Goal: Information Seeking & Learning: Learn about a topic

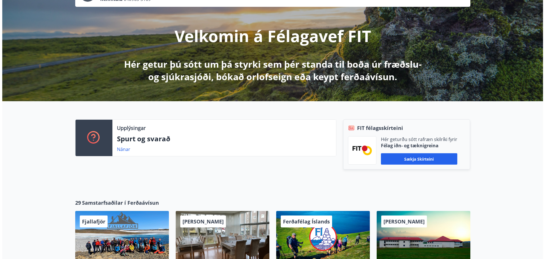
scroll to position [114, 0]
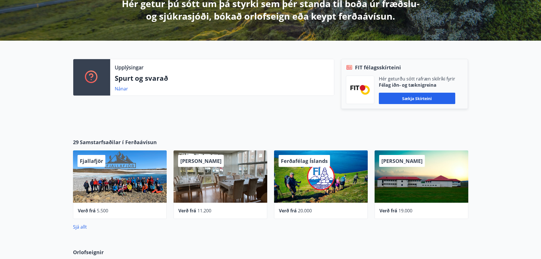
click at [414, 174] on div "[PERSON_NAME]" at bounding box center [422, 176] width 94 height 52
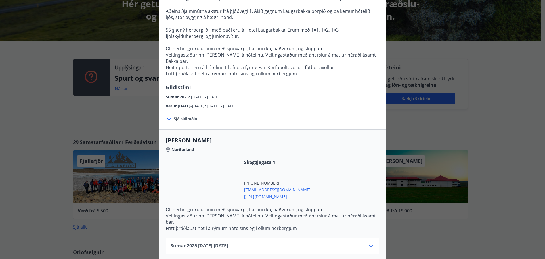
scroll to position [84, 0]
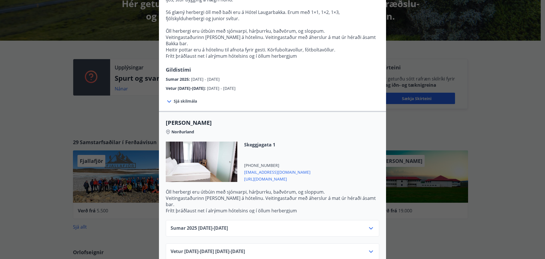
click at [370, 227] on icon at bounding box center [371, 228] width 4 height 2
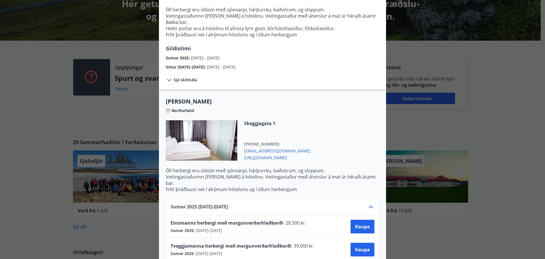
scroll to position [141, 0]
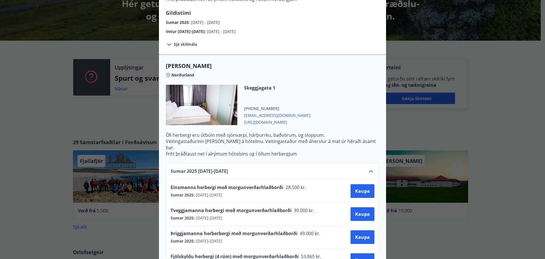
click at [370, 170] on icon at bounding box center [371, 171] width 4 height 2
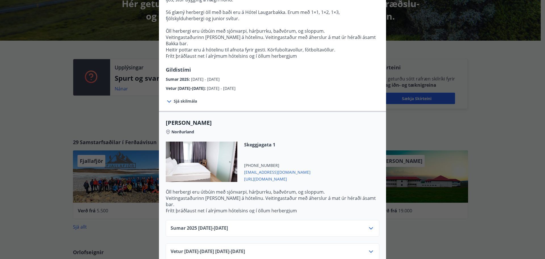
click at [368, 248] on icon at bounding box center [371, 251] width 7 height 7
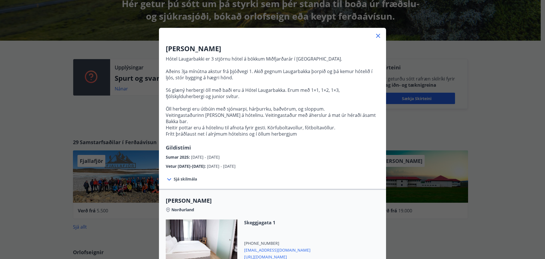
scroll to position [6, 0]
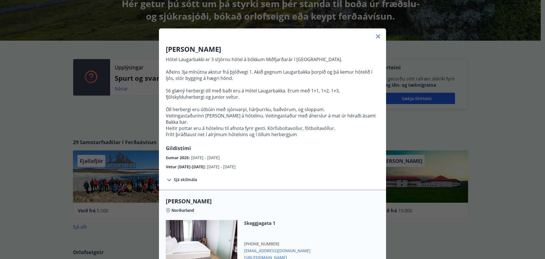
click at [377, 37] on icon at bounding box center [378, 36] width 4 height 4
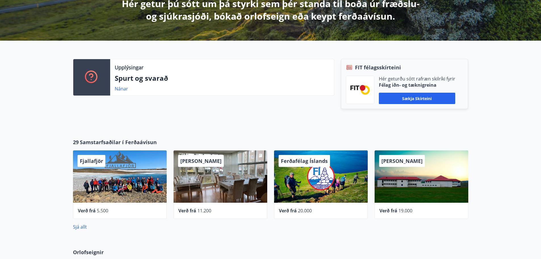
click at [221, 188] on div "[PERSON_NAME]" at bounding box center [221, 176] width 94 height 52
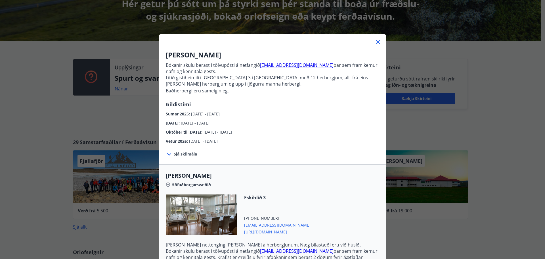
click at [375, 41] on icon at bounding box center [378, 42] width 7 height 7
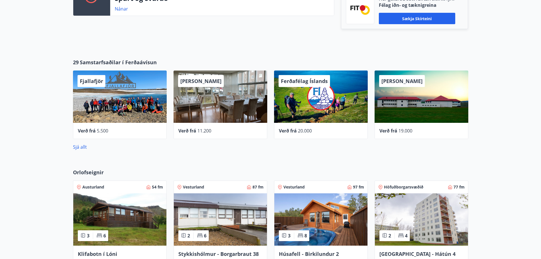
scroll to position [227, 0]
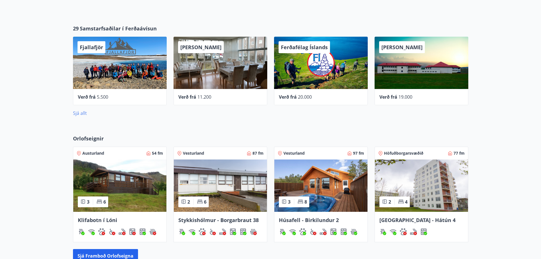
click at [76, 113] on link "Sjá allt" at bounding box center [80, 113] width 14 height 6
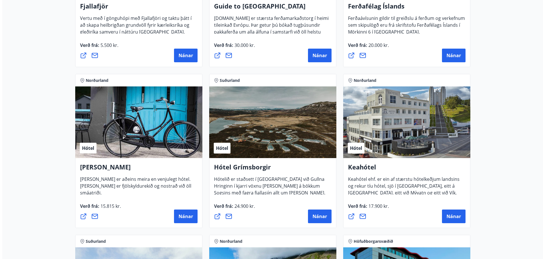
scroll to position [199, 0]
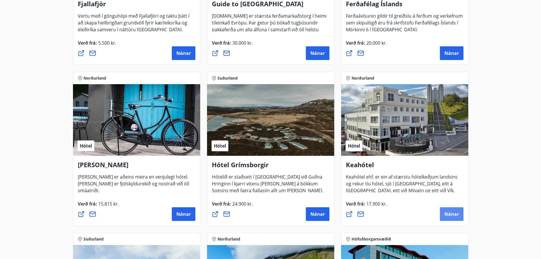
click at [455, 212] on span "Nánar" at bounding box center [451, 214] width 14 height 6
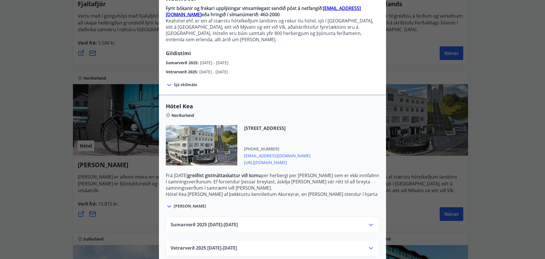
scroll to position [59, 0]
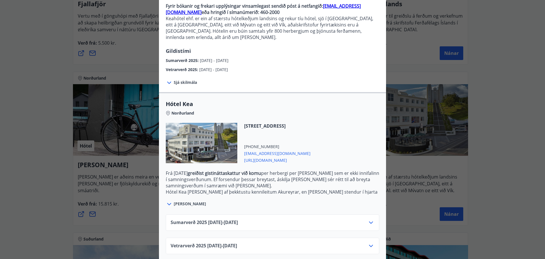
click at [370, 221] on icon at bounding box center [371, 222] width 4 height 2
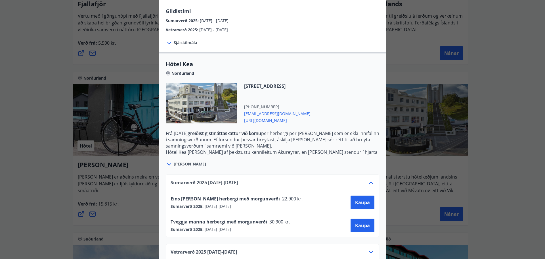
scroll to position [105, 0]
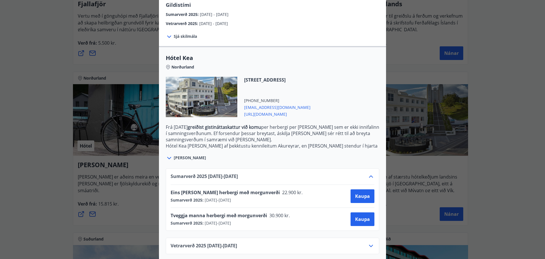
click at [368, 173] on icon at bounding box center [371, 176] width 7 height 7
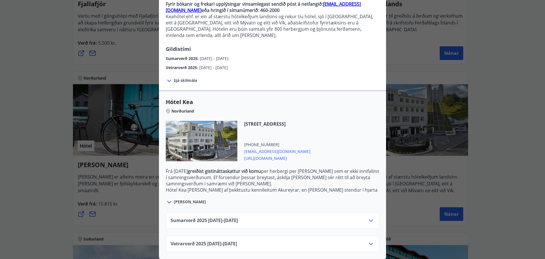
scroll to position [59, 0]
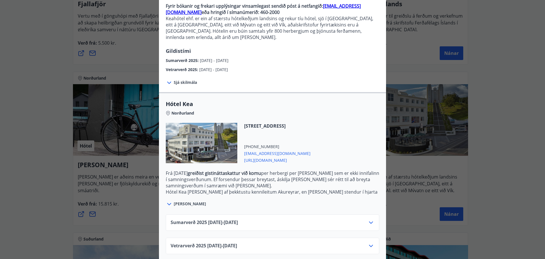
click at [372, 242] on icon at bounding box center [371, 245] width 7 height 7
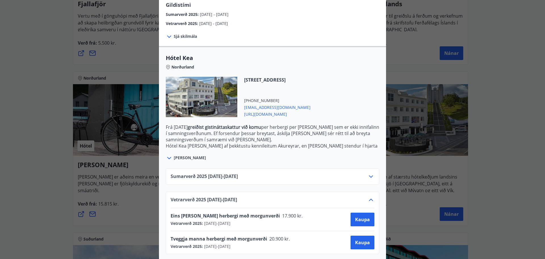
click at [168, 157] on icon at bounding box center [169, 158] width 4 height 2
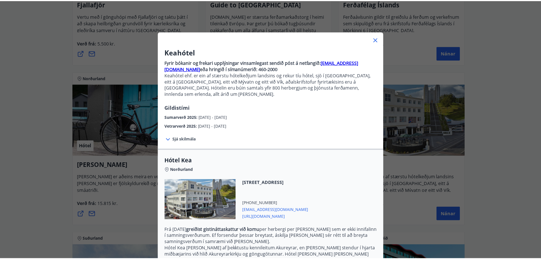
scroll to position [0, 0]
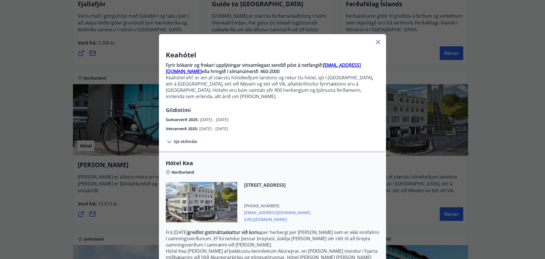
click at [378, 42] on icon at bounding box center [378, 42] width 1 height 1
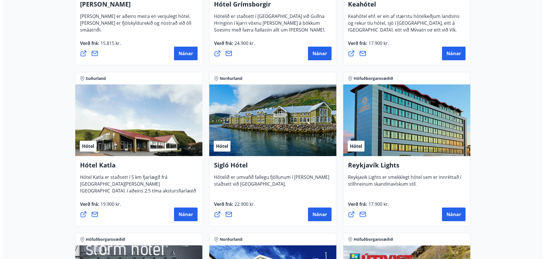
scroll to position [369, 0]
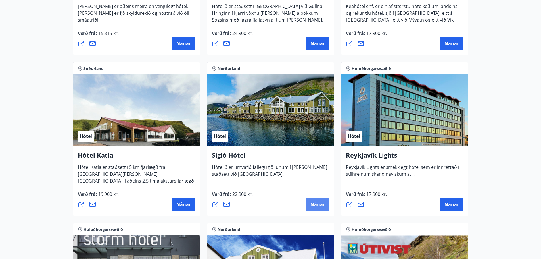
click at [314, 203] on span "Nánar" at bounding box center [317, 204] width 14 height 6
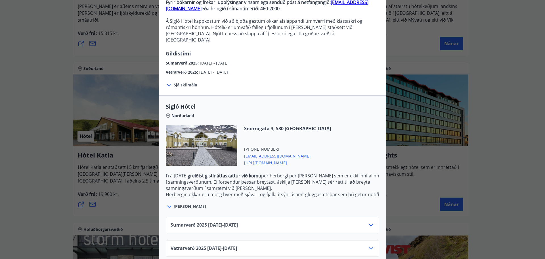
scroll to position [65, 0]
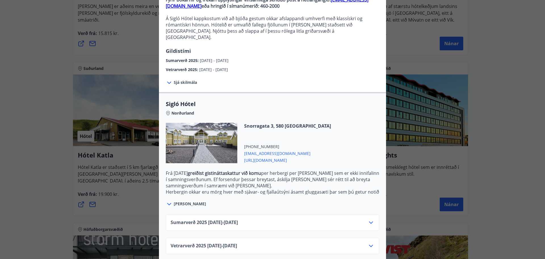
click at [370, 242] on icon at bounding box center [371, 245] width 7 height 7
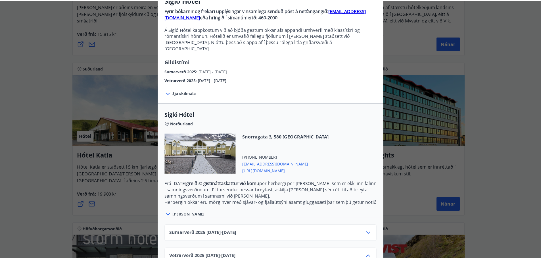
scroll to position [0, 0]
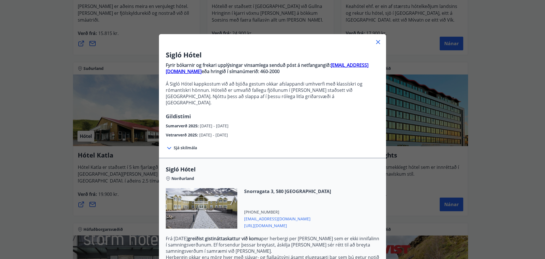
click at [377, 41] on icon at bounding box center [378, 42] width 4 height 4
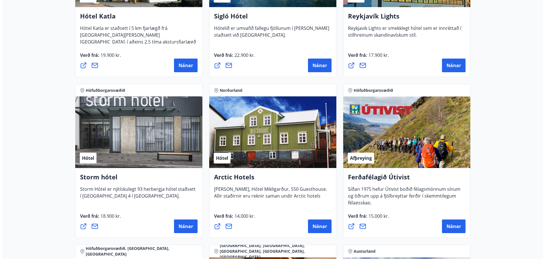
scroll to position [511, 0]
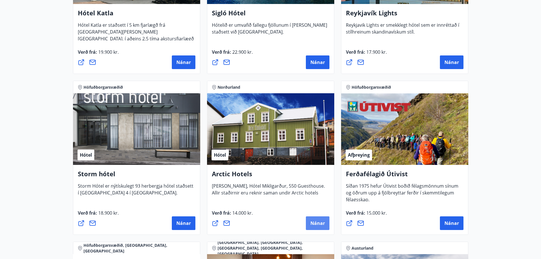
click at [320, 221] on span "Nánar" at bounding box center [317, 223] width 14 height 6
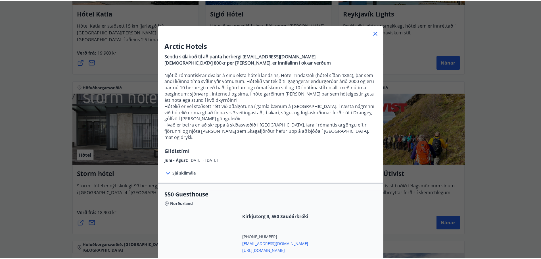
scroll to position [7, 0]
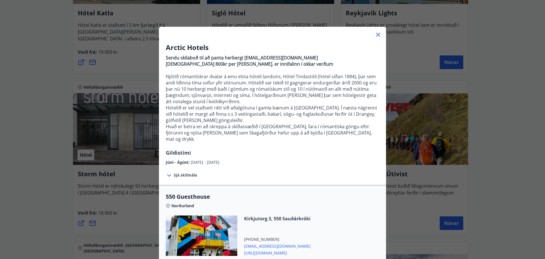
click at [375, 35] on icon at bounding box center [378, 34] width 7 height 7
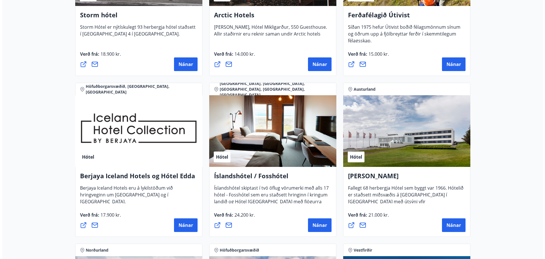
scroll to position [682, 0]
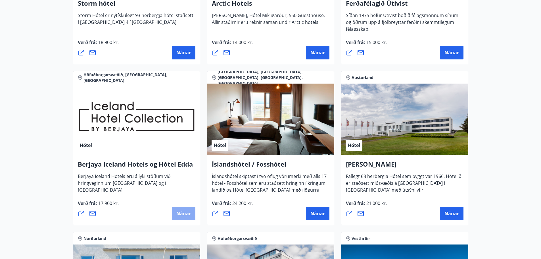
click at [182, 213] on span "Nánar" at bounding box center [183, 213] width 14 height 6
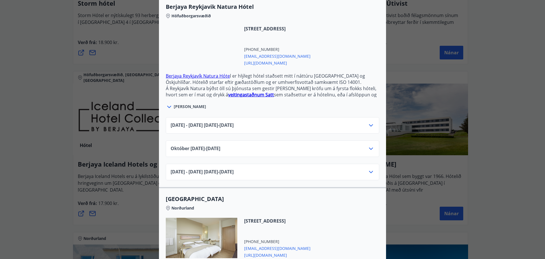
scroll to position [170, 0]
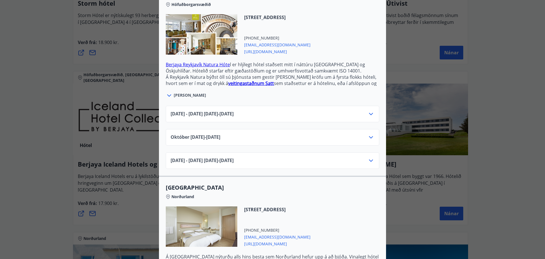
click at [370, 136] on icon at bounding box center [371, 137] width 4 height 2
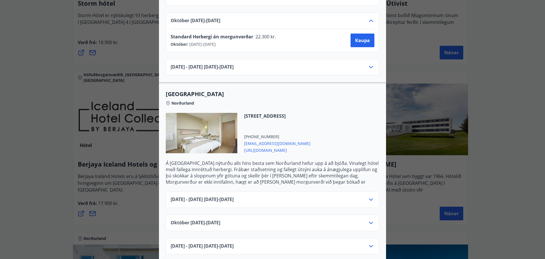
scroll to position [284, 0]
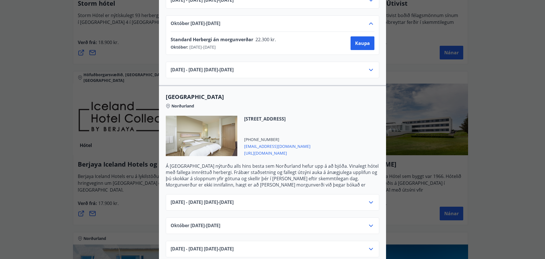
click at [370, 222] on icon at bounding box center [371, 225] width 7 height 7
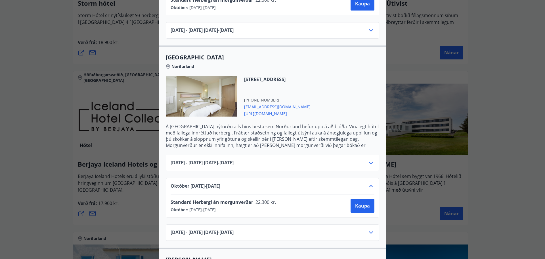
scroll to position [341, 0]
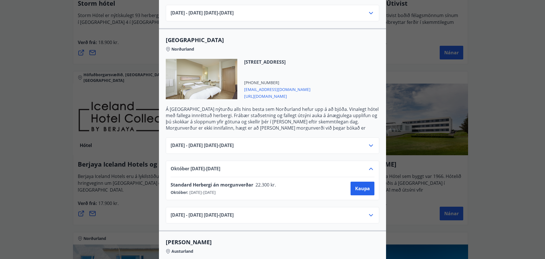
click at [368, 142] on icon at bounding box center [371, 145] width 7 height 7
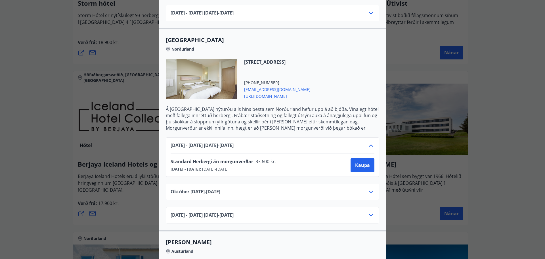
click at [369, 144] on icon at bounding box center [371, 145] width 4 height 2
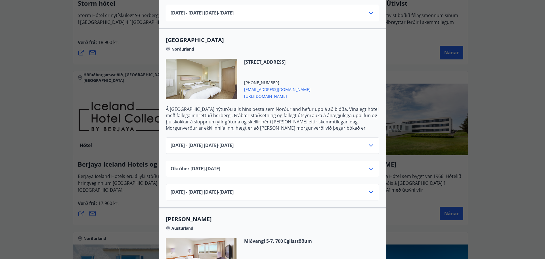
click at [368, 142] on icon at bounding box center [371, 145] width 7 height 7
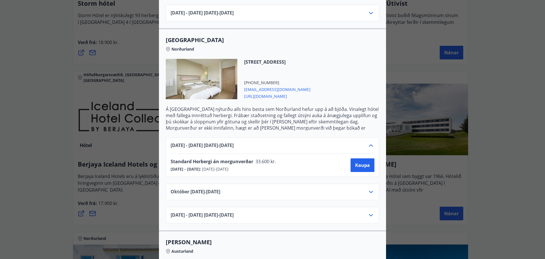
click at [373, 187] on div "[DATE]10.25 - [DATE]" at bounding box center [273, 191] width 214 height 16
click at [370, 191] on icon at bounding box center [371, 192] width 4 height 2
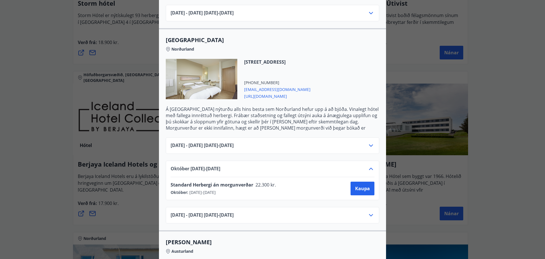
click at [369, 214] on icon at bounding box center [371, 215] width 4 height 2
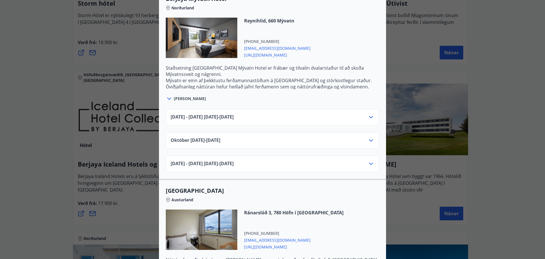
scroll to position [767, 0]
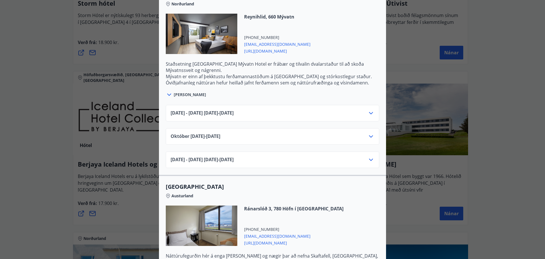
click at [369, 133] on icon at bounding box center [371, 136] width 7 height 7
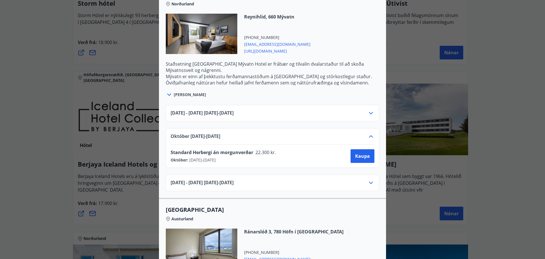
click at [369, 133] on icon at bounding box center [371, 136] width 7 height 7
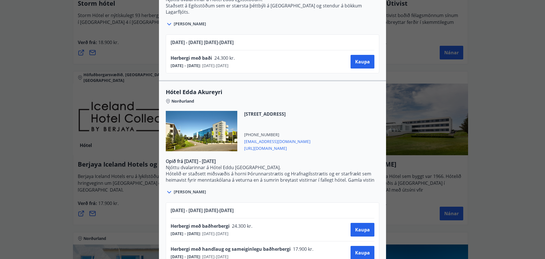
scroll to position [1232, 0]
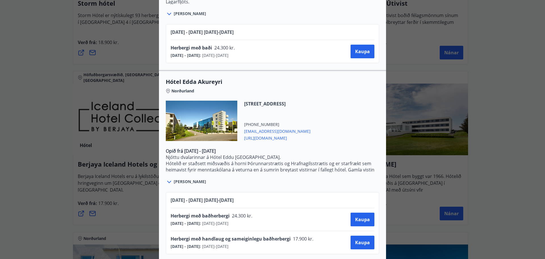
click at [528, 124] on div "Berjaya Iceland Hotels og Hótel Edda Berjaya Iceland Hotels og Hótel Edda eru h…" at bounding box center [272, 129] width 545 height 259
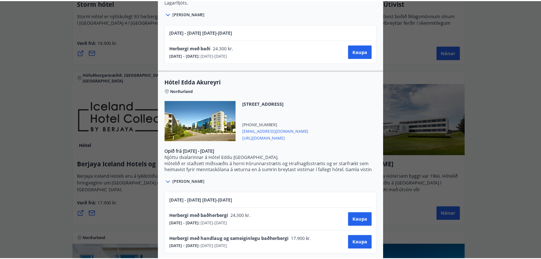
scroll to position [0, 0]
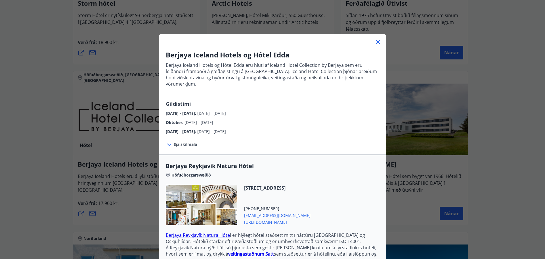
click at [375, 43] on icon at bounding box center [378, 42] width 7 height 7
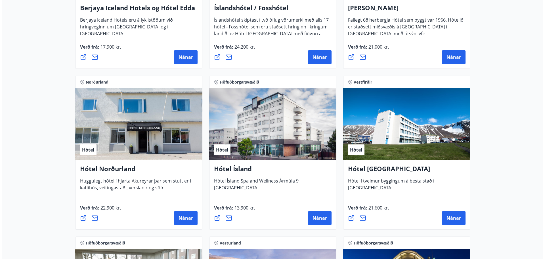
scroll to position [852, 0]
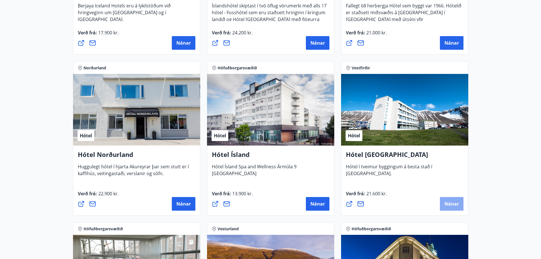
click at [448, 203] on span "Nánar" at bounding box center [451, 204] width 14 height 6
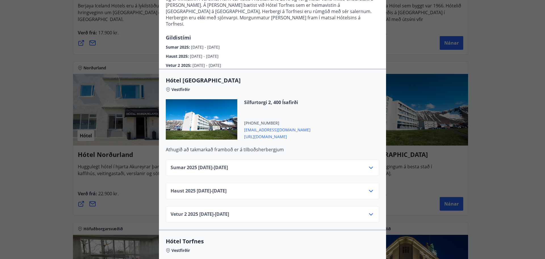
scroll to position [85, 0]
click at [370, 210] on icon at bounding box center [371, 213] width 7 height 7
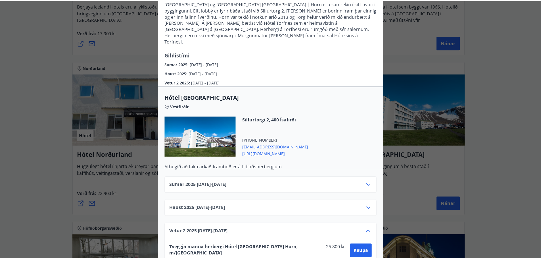
scroll to position [0, 0]
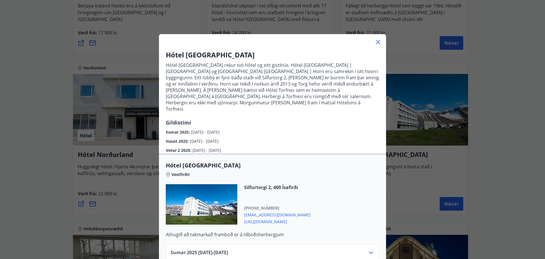
click at [377, 42] on icon at bounding box center [378, 42] width 7 height 7
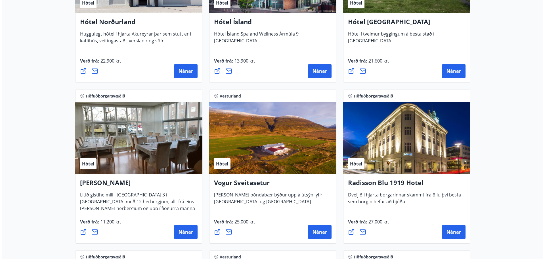
scroll to position [994, 0]
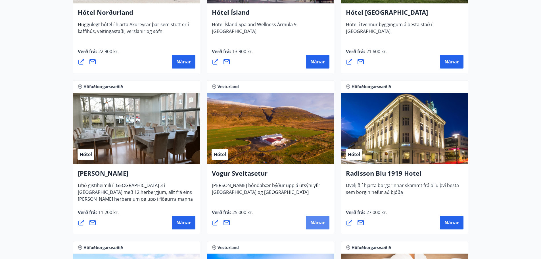
click at [325, 222] on span "Nánar" at bounding box center [317, 222] width 14 height 6
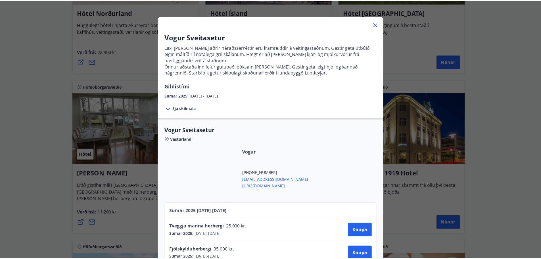
scroll to position [35, 0]
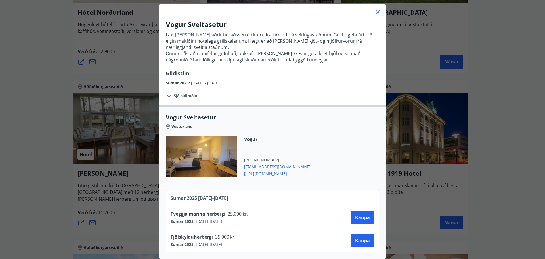
click at [375, 8] on icon at bounding box center [378, 11] width 7 height 7
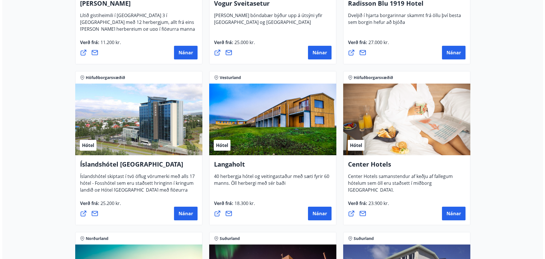
scroll to position [1164, 0]
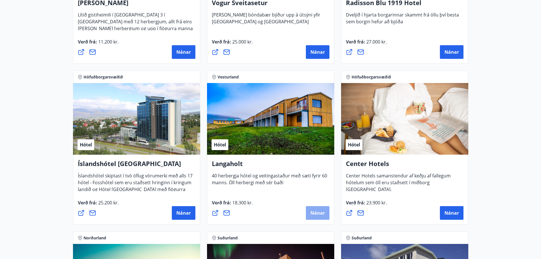
click at [316, 212] on span "Nánar" at bounding box center [317, 213] width 14 height 6
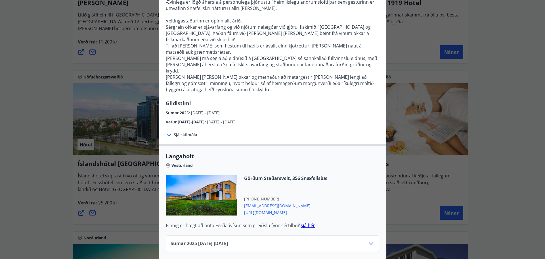
scroll to position [109, 0]
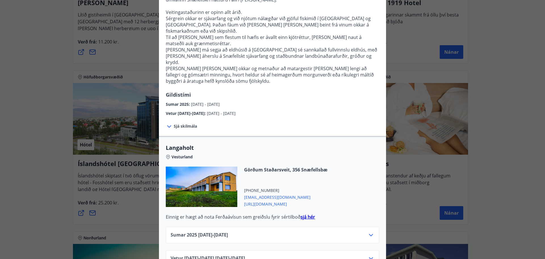
click at [369, 257] on icon at bounding box center [371, 258] width 4 height 2
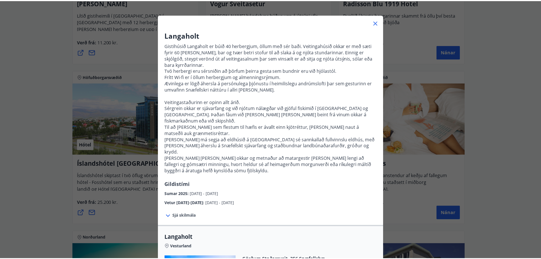
scroll to position [0, 0]
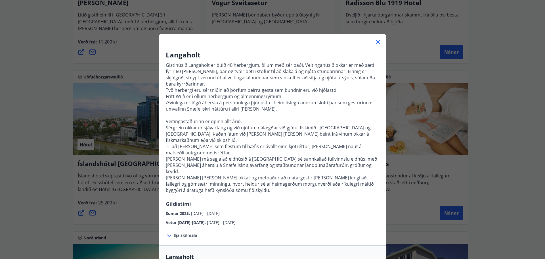
click at [376, 41] on icon at bounding box center [378, 42] width 4 height 4
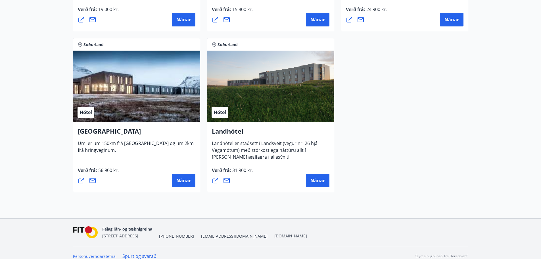
scroll to position [1525, 0]
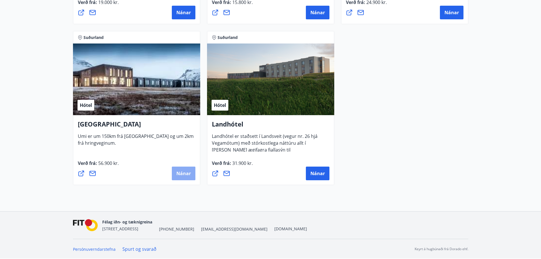
click at [182, 175] on span "Nánar" at bounding box center [183, 173] width 14 height 6
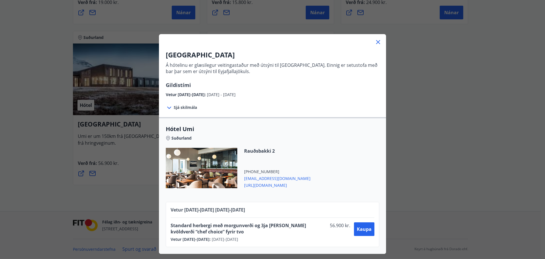
click at [167, 107] on icon at bounding box center [169, 107] width 7 height 7
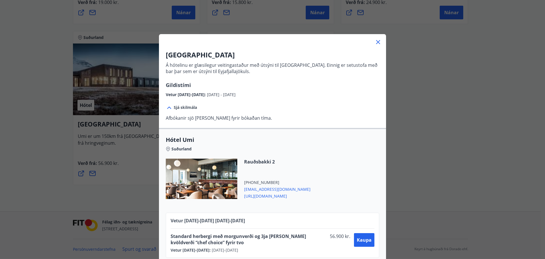
click at [377, 43] on icon at bounding box center [378, 42] width 7 height 7
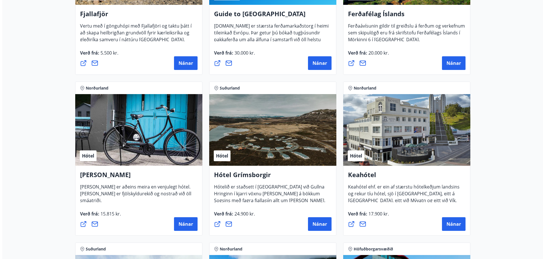
scroll to position [191, 0]
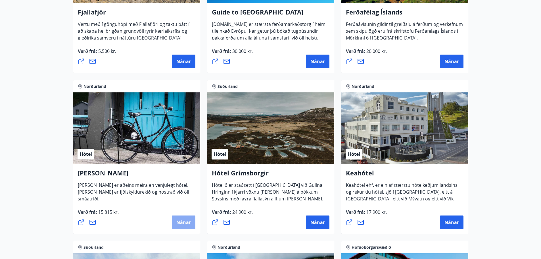
click at [185, 220] on span "Nánar" at bounding box center [183, 222] width 14 height 6
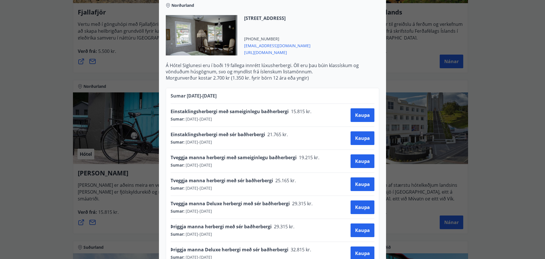
scroll to position [245, 0]
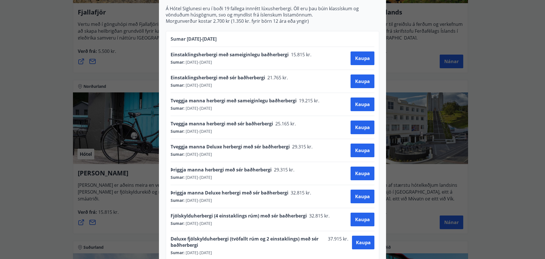
click at [508, 103] on div "Hótel Siglunes Ef þú hefur áhuga á að gista á fallegu og persónulegu hóteli sem…" at bounding box center [272, 129] width 545 height 259
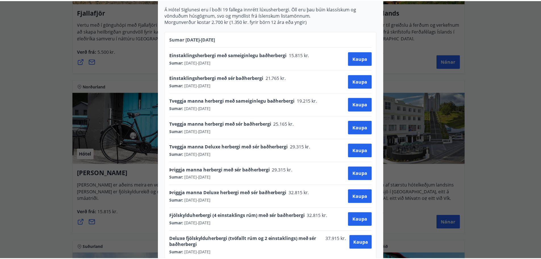
scroll to position [0, 0]
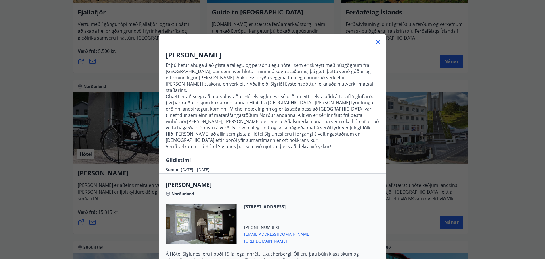
click at [376, 41] on icon at bounding box center [378, 42] width 7 height 7
